Goal: Task Accomplishment & Management: Use online tool/utility

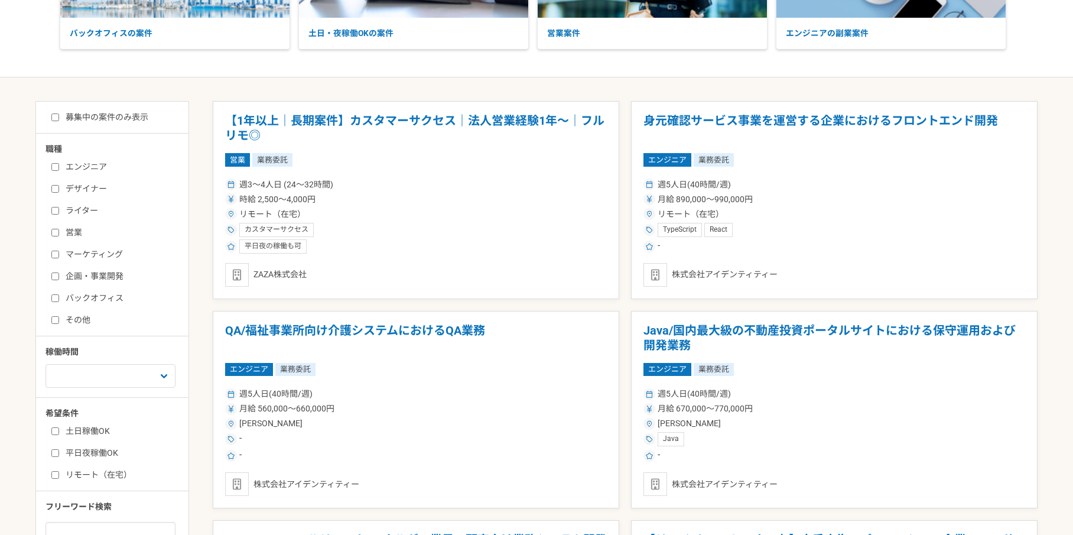
scroll to position [184, 0]
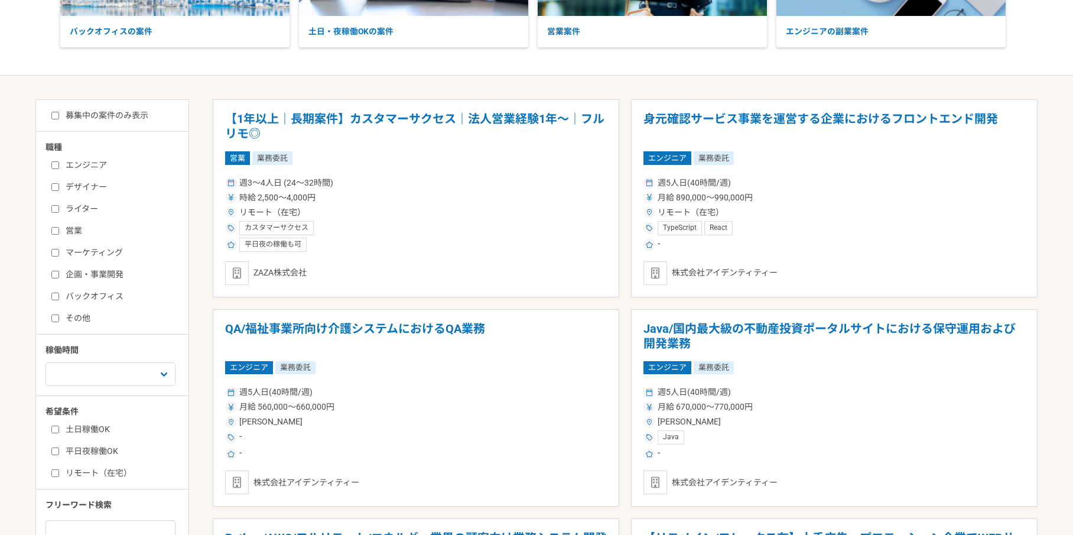
click at [100, 273] on label "企画・事業開発" at bounding box center [119, 274] width 136 height 12
click at [59, 273] on input "企画・事業開発" at bounding box center [55, 275] width 8 height 8
checkbox input "true"
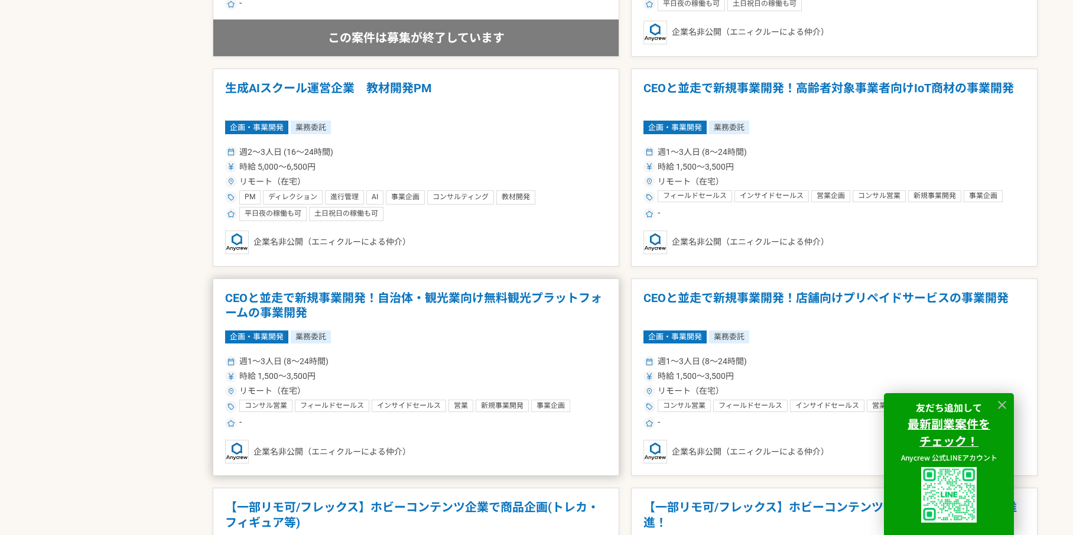
scroll to position [1255, 0]
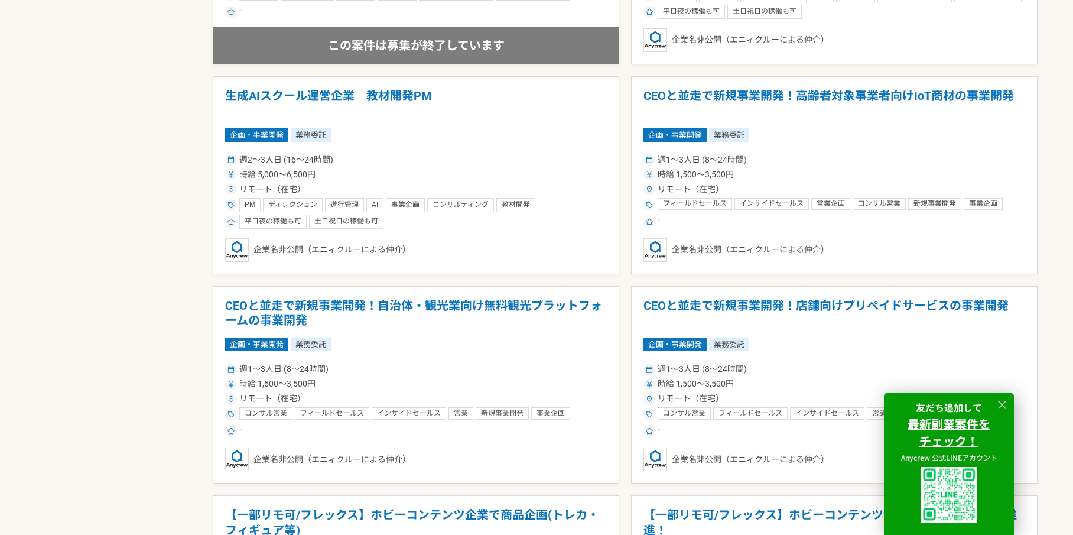
click at [355, 147] on article "生成AIスクール運営企業　教材開発PM 企画・事業開発 業務委託 週2〜3人日 (16〜24時間) 時給 5,000〜6,500円 リモート（在宅） PM デ…" at bounding box center [416, 175] width 407 height 198
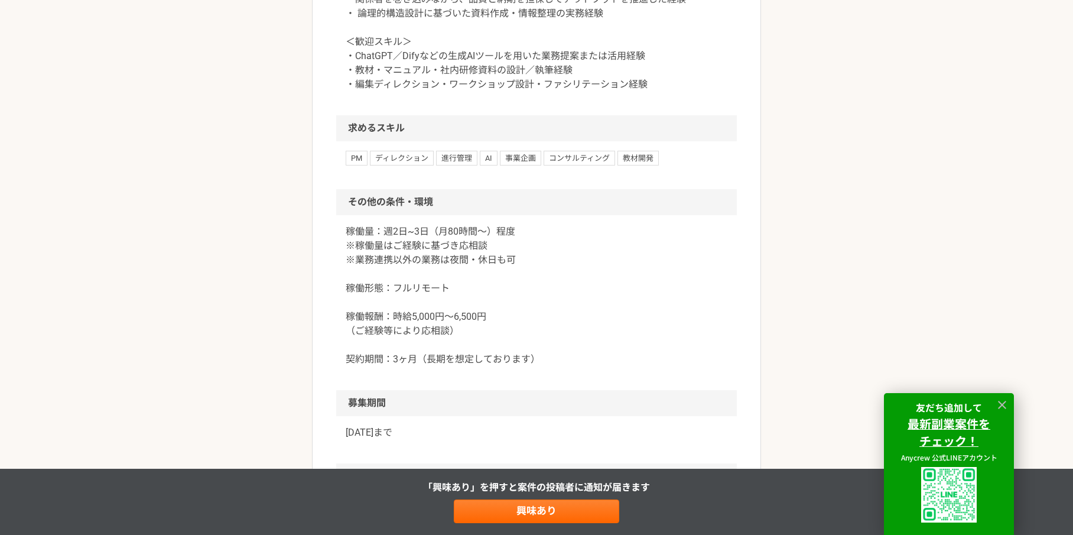
scroll to position [1074, 0]
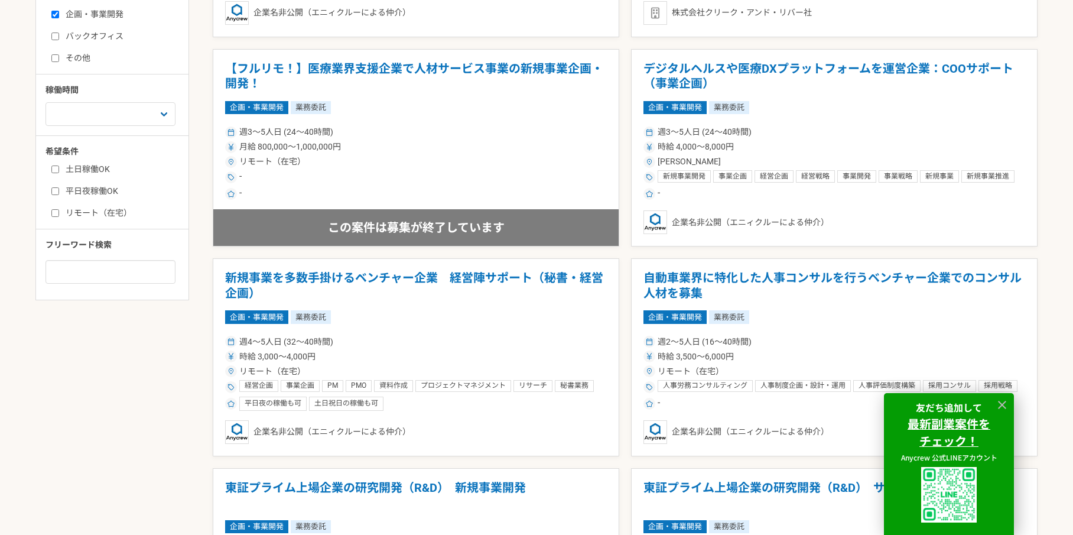
scroll to position [255, 0]
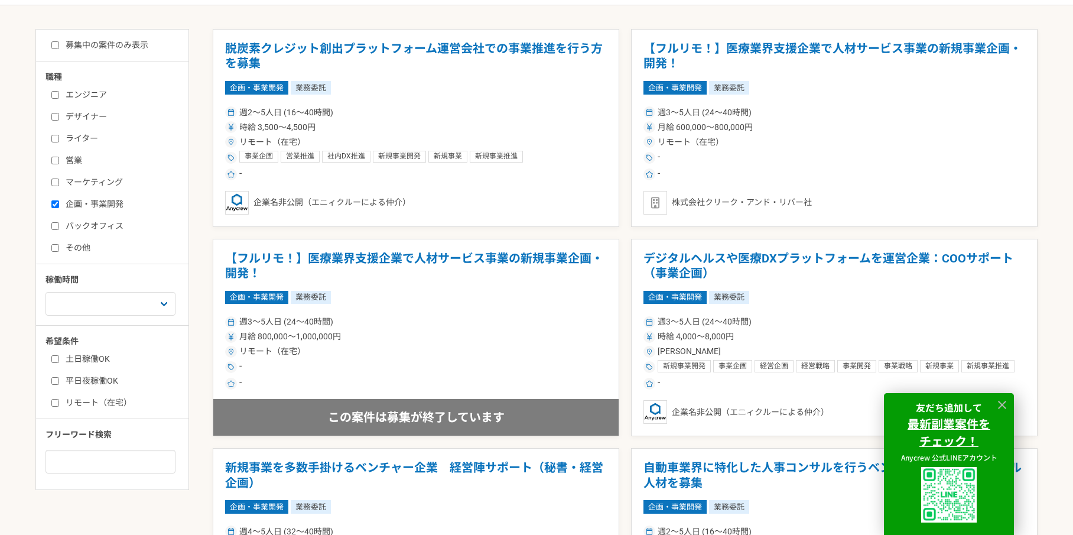
click at [64, 206] on label "企画・事業開発" at bounding box center [119, 204] width 136 height 12
click at [59, 206] on input "企画・事業開発" at bounding box center [55, 204] width 8 height 8
checkbox input "false"
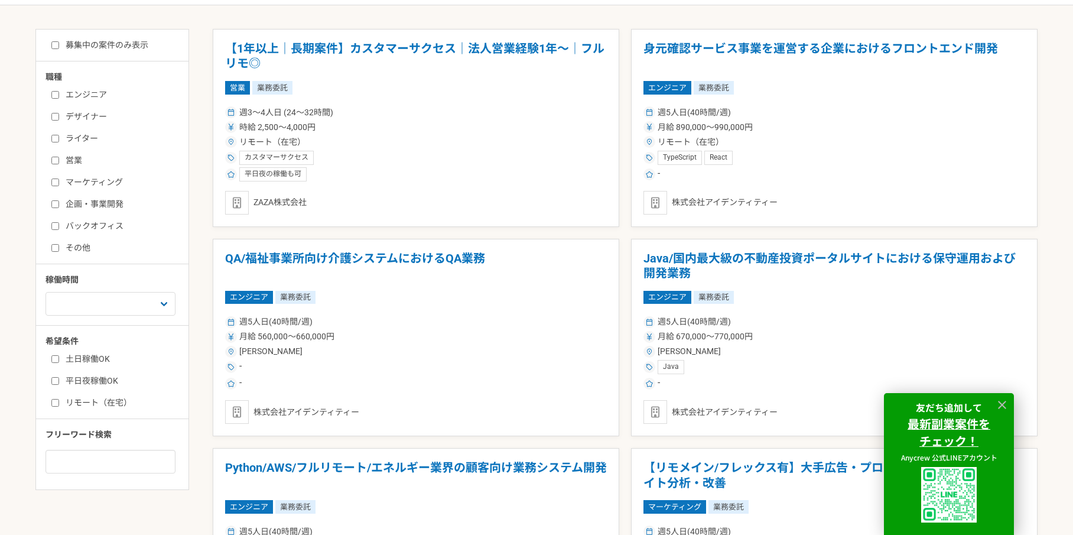
drag, startPoint x: 75, startPoint y: 160, endPoint x: 84, endPoint y: 172, distance: 15.6
click at [75, 160] on label "営業" at bounding box center [119, 160] width 136 height 12
click at [59, 160] on input "営業" at bounding box center [55, 161] width 8 height 8
checkbox input "true"
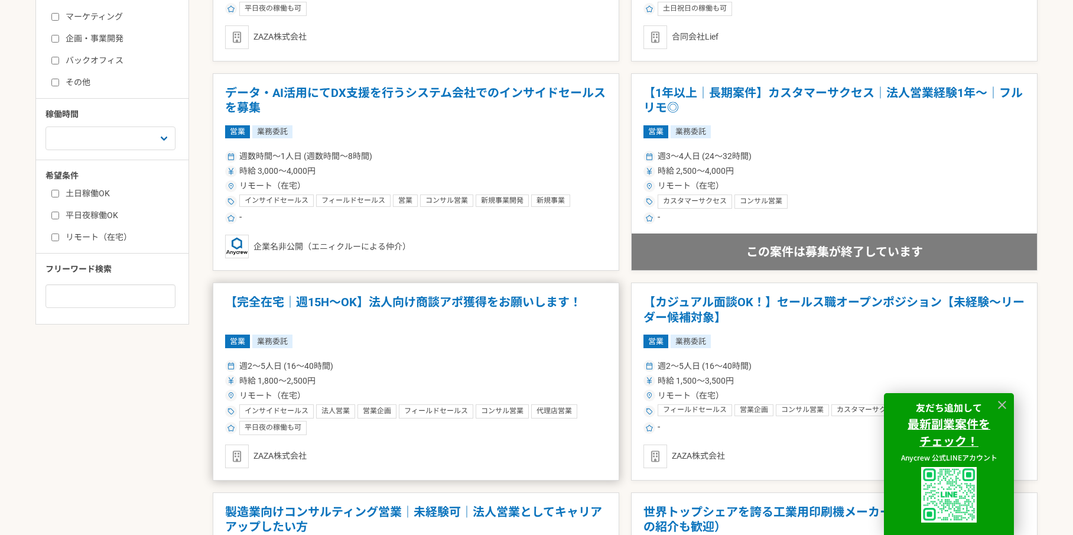
scroll to position [425, 0]
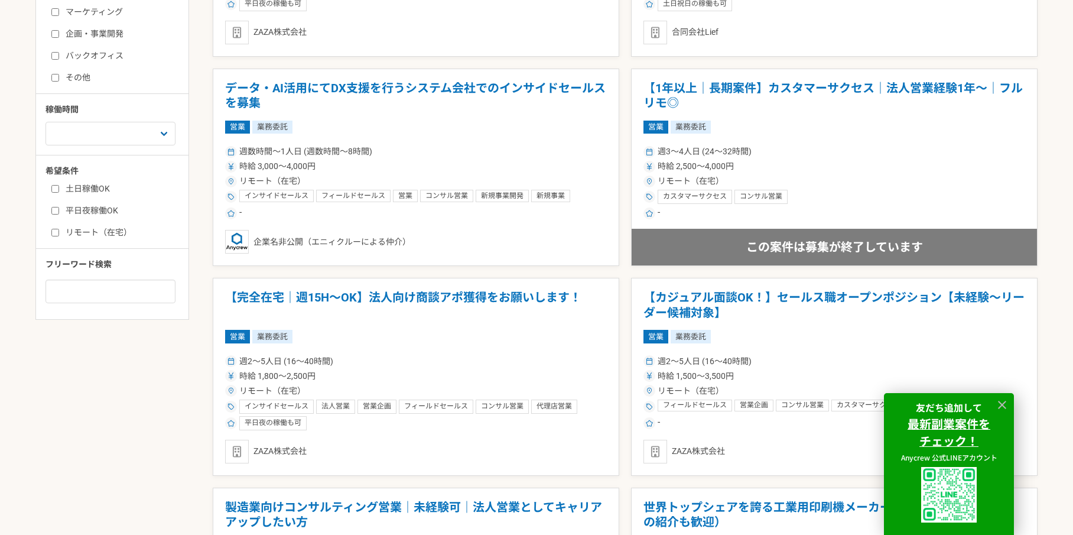
click at [438, 157] on div "週数時間〜1人日 (週数時間〜8時間)" at bounding box center [416, 151] width 382 height 12
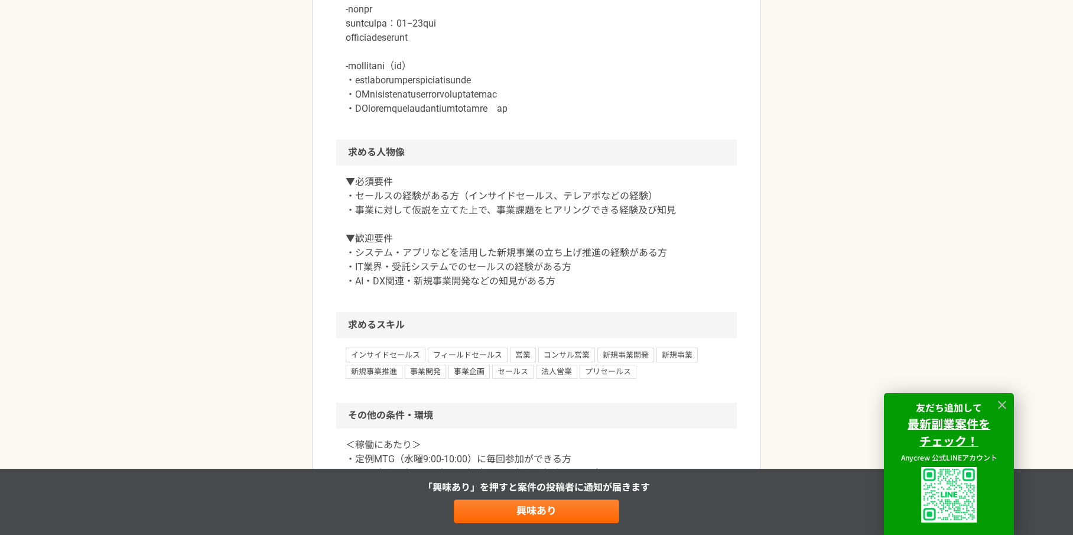
scroll to position [793, 0]
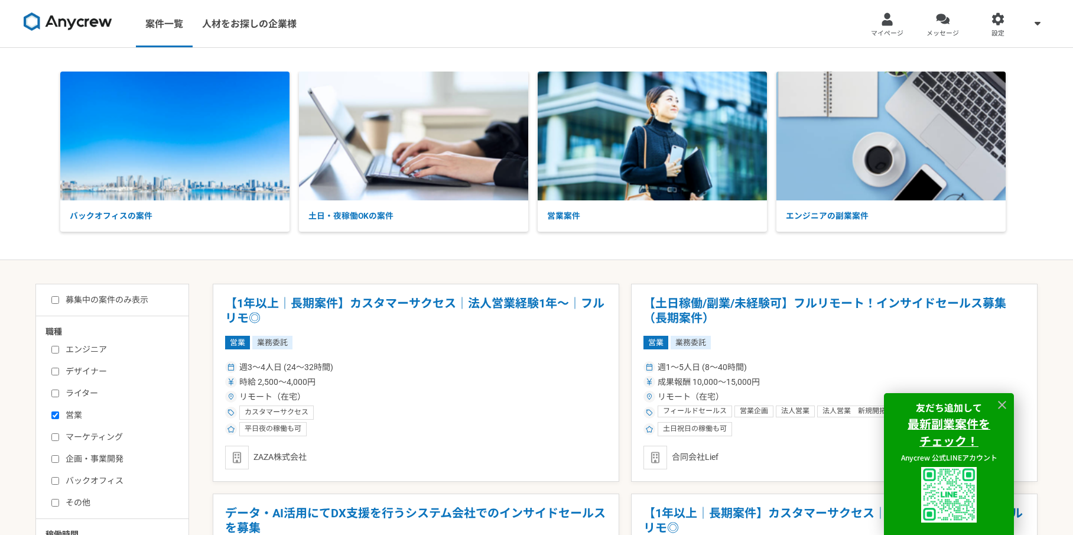
drag, startPoint x: 75, startPoint y: 413, endPoint x: 113, endPoint y: 421, distance: 39.2
click at [75, 414] on label "営業" at bounding box center [119, 415] width 136 height 12
click at [59, 414] on input "営業" at bounding box center [55, 415] width 8 height 8
checkbox input "false"
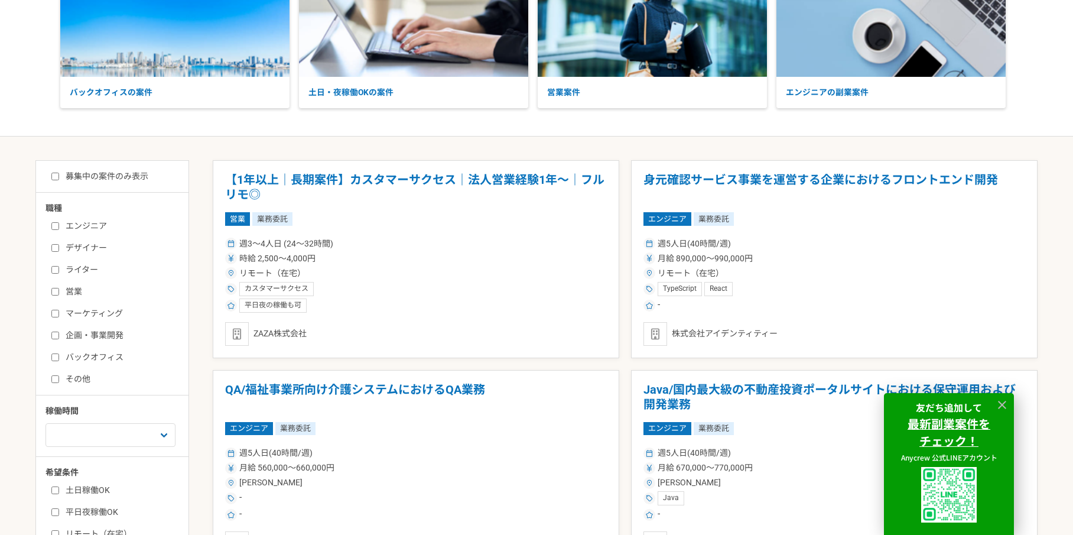
scroll to position [138, 0]
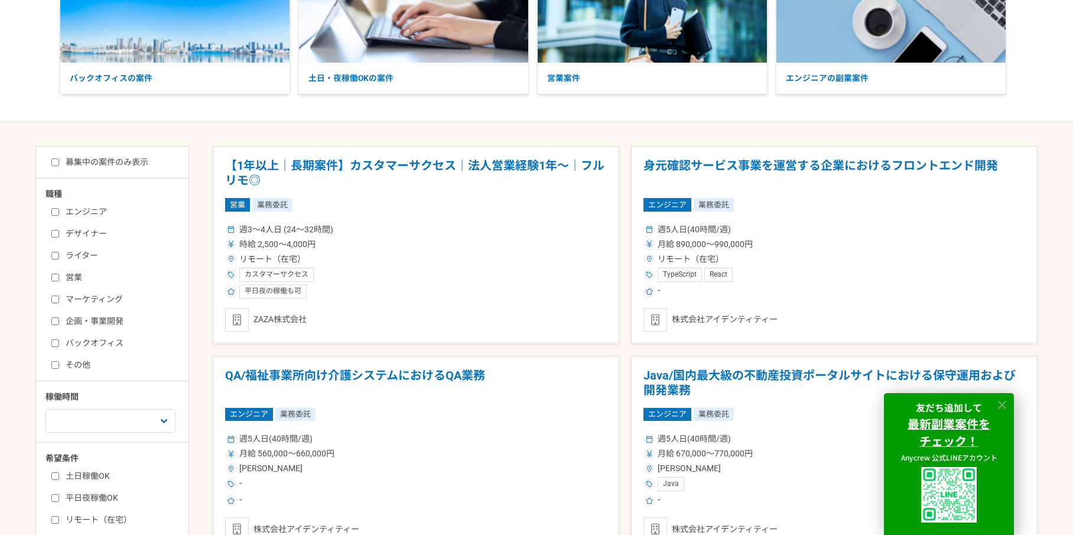
click at [1007, 402] on icon at bounding box center [1003, 405] width 14 height 14
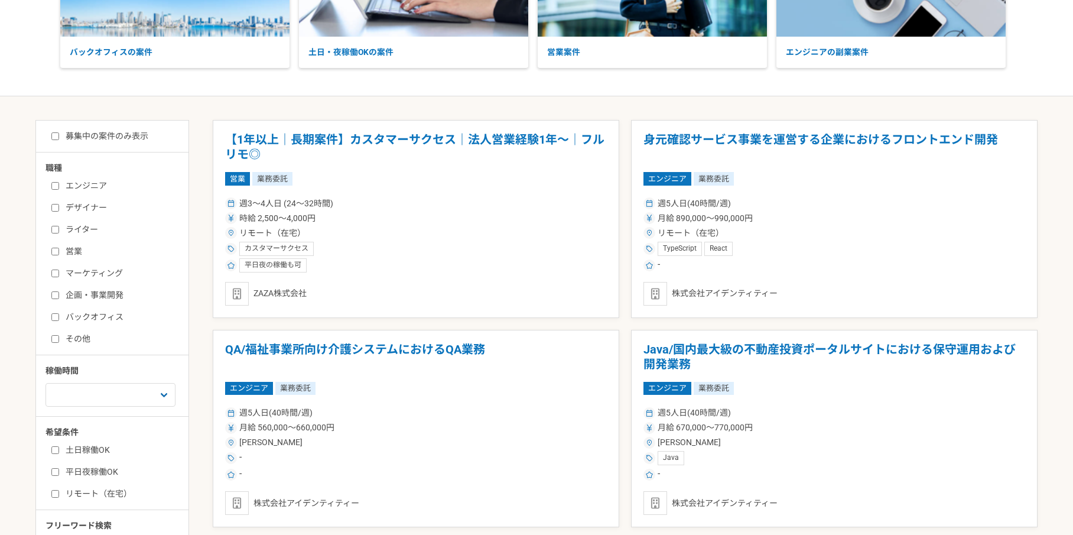
scroll to position [189, 0]
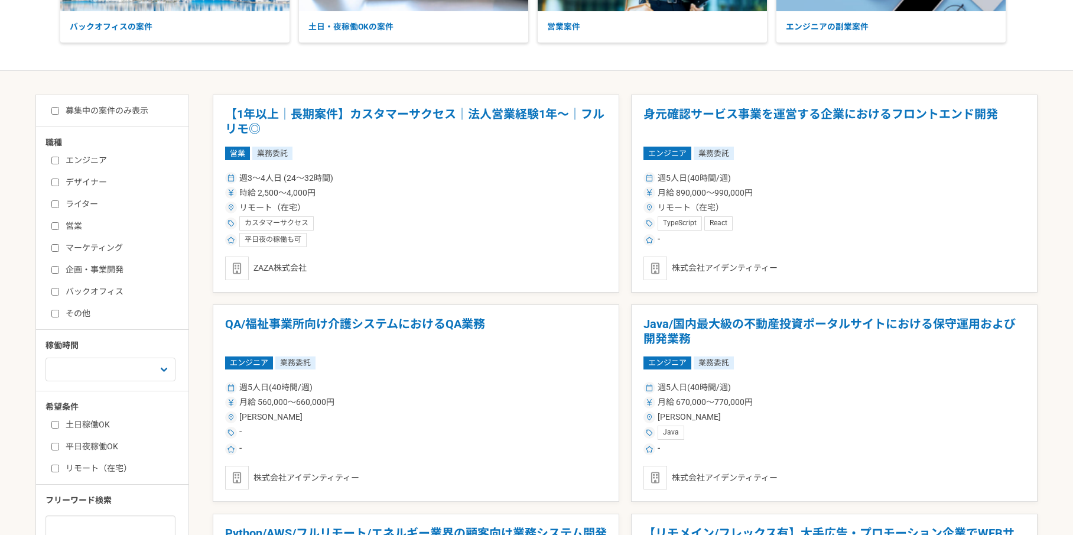
click at [73, 308] on label "その他" at bounding box center [119, 313] width 136 height 12
click at [59, 310] on input "その他" at bounding box center [55, 314] width 8 height 8
checkbox input "true"
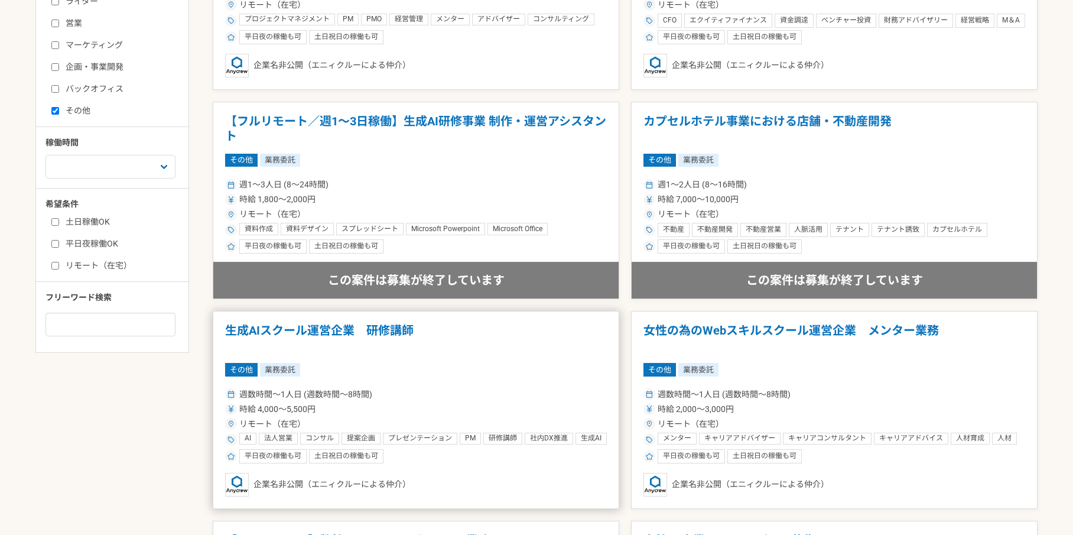
scroll to position [394, 0]
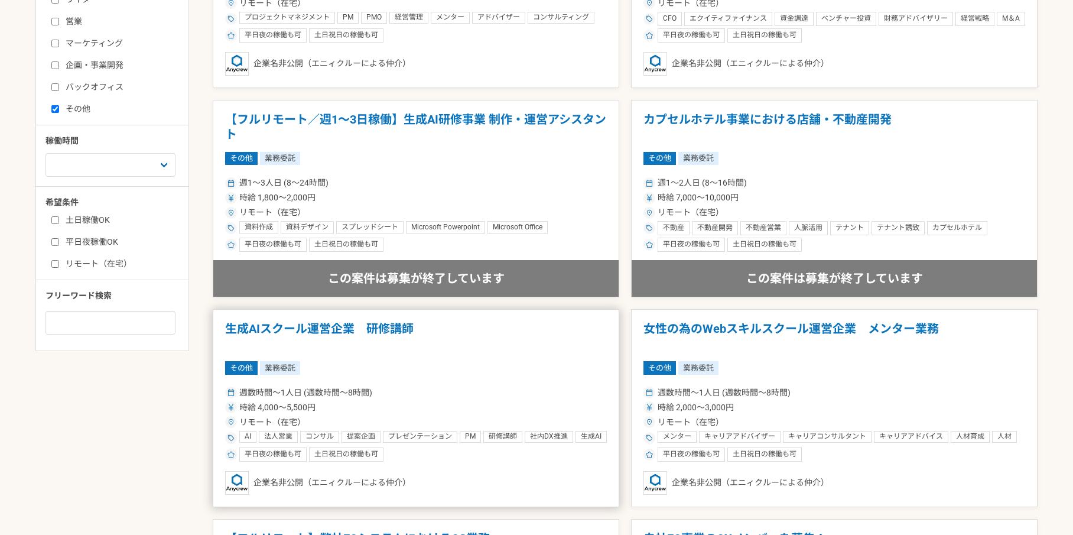
click at [405, 339] on h1 "生成AIスクール運営企業　研修講師" at bounding box center [416, 336] width 382 height 30
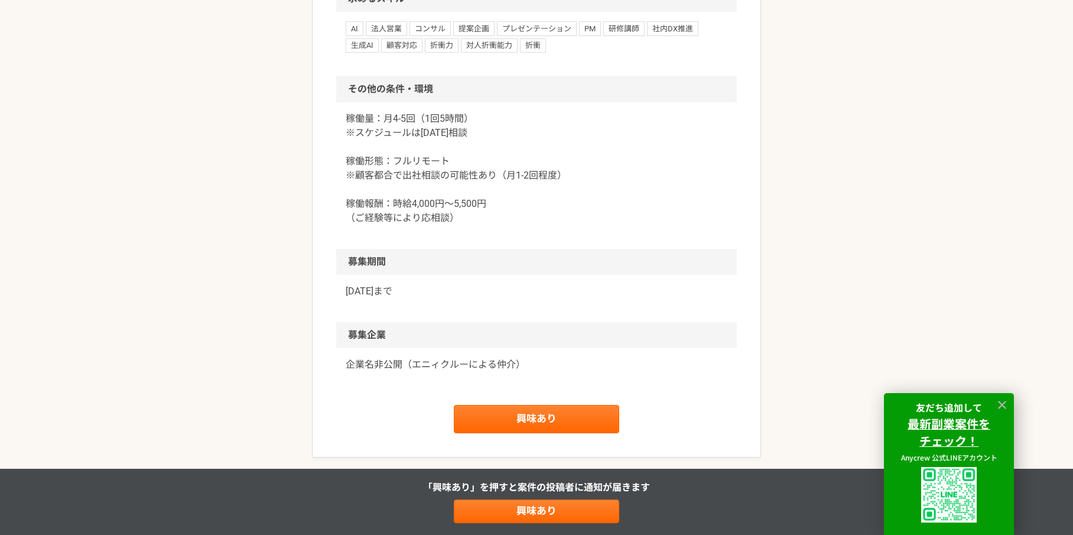
scroll to position [1108, 0]
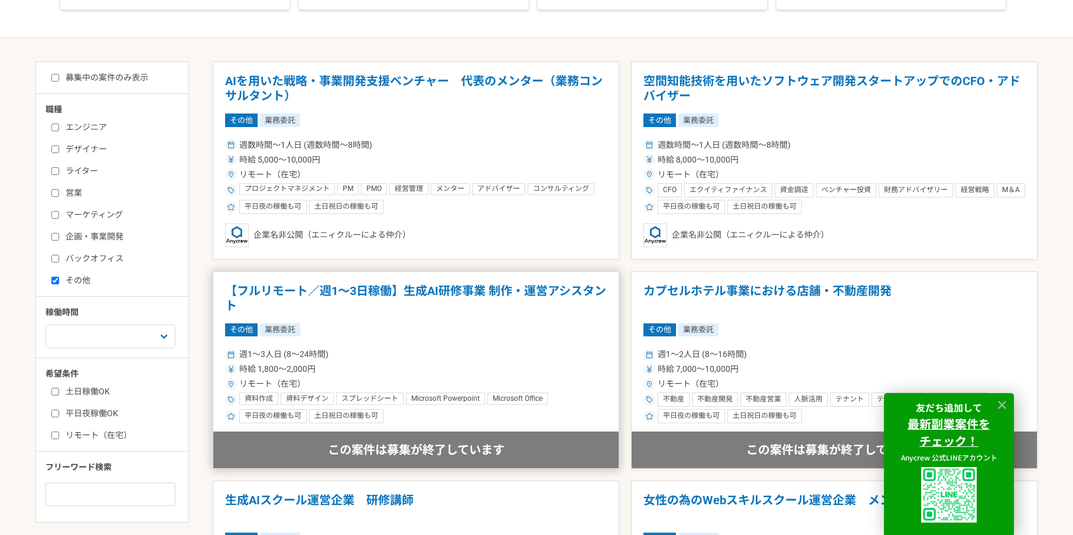
scroll to position [378, 0]
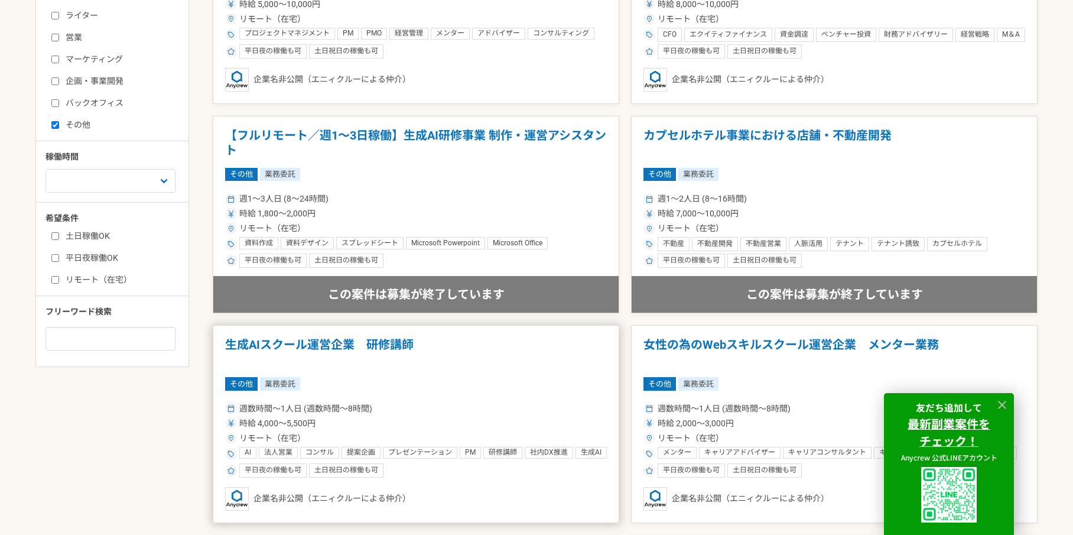
click at [414, 362] on h1 "生成AIスクール運営企業　研修講師" at bounding box center [416, 352] width 382 height 30
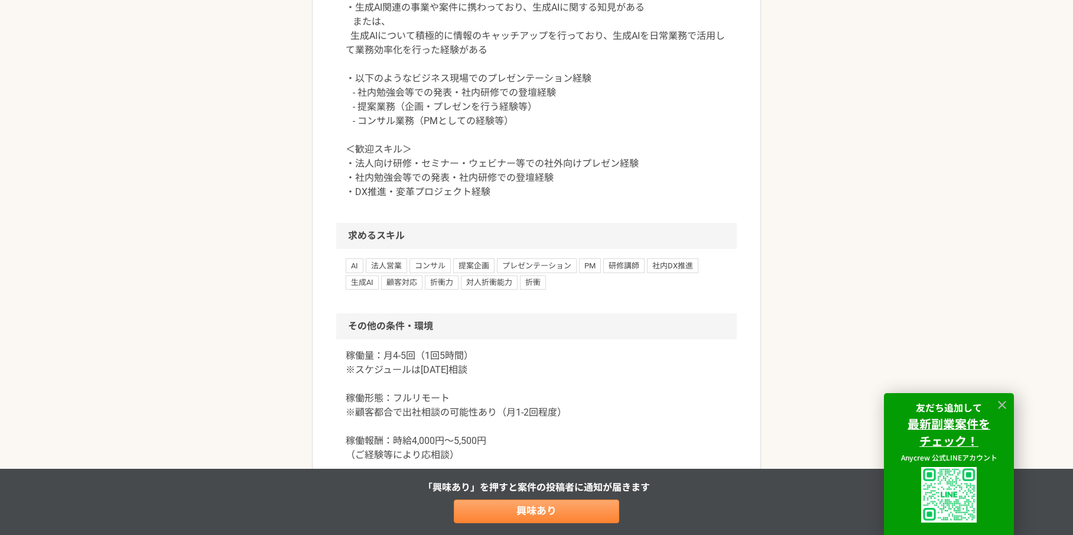
scroll to position [896, 0]
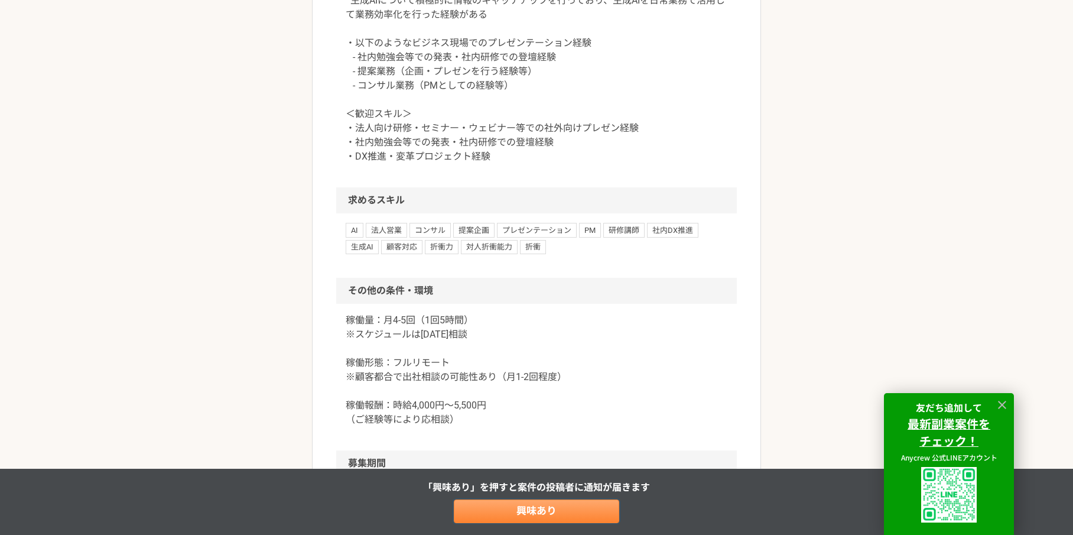
click at [557, 517] on link "興味あり" at bounding box center [536, 511] width 165 height 24
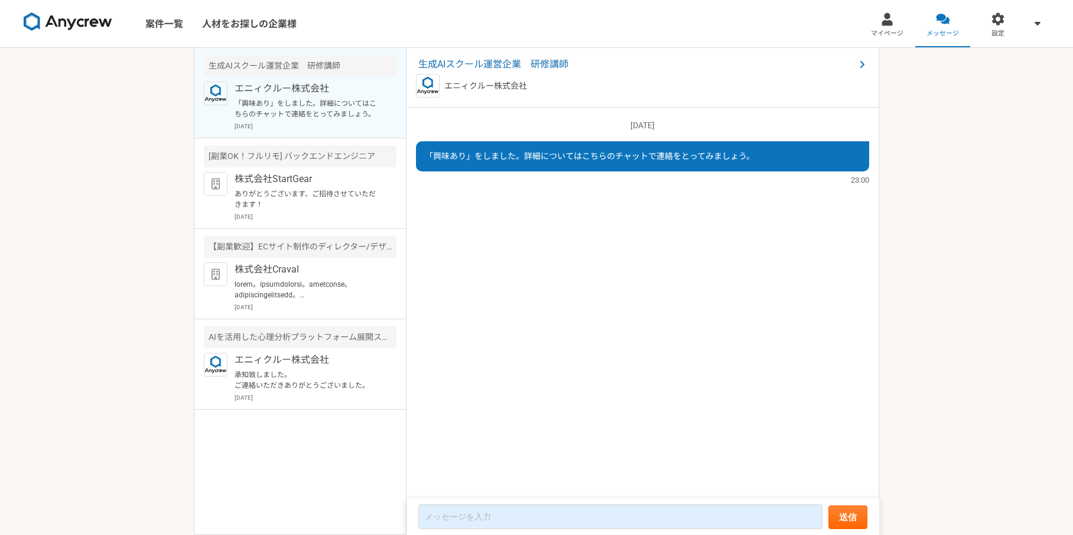
click at [891, 32] on span "マイページ" at bounding box center [887, 33] width 32 height 9
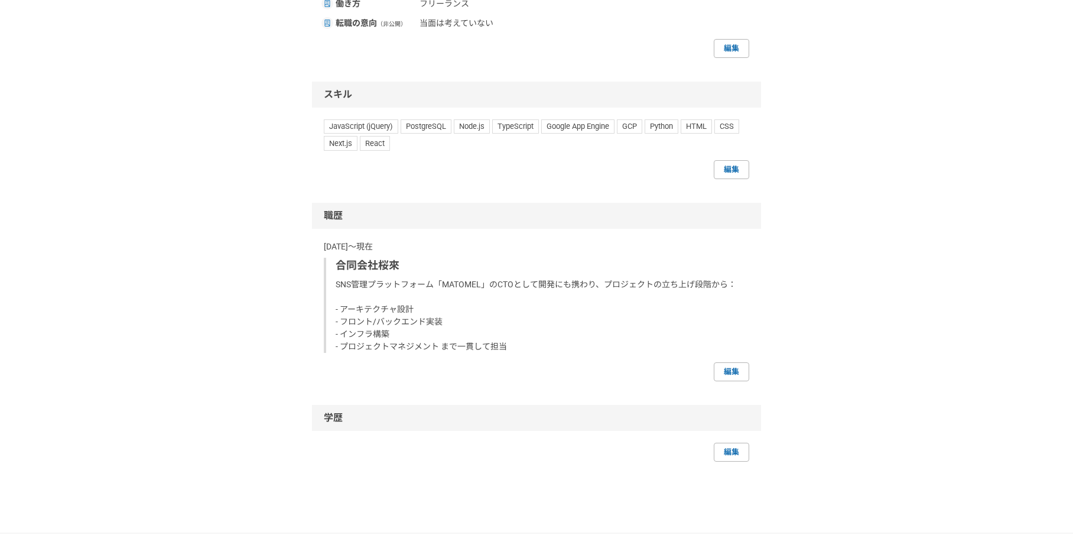
scroll to position [1051, 0]
